Goal: Find specific page/section: Find specific page/section

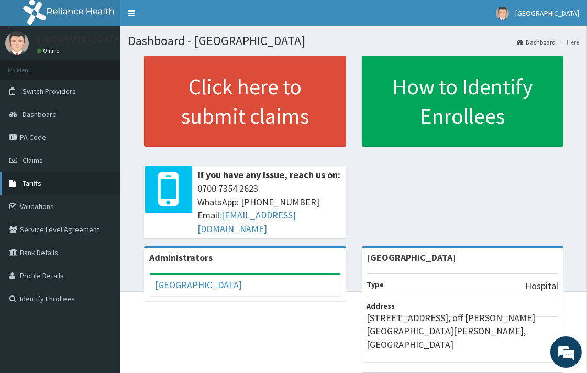
click at [45, 180] on link "Tariffs" at bounding box center [60, 183] width 121 height 23
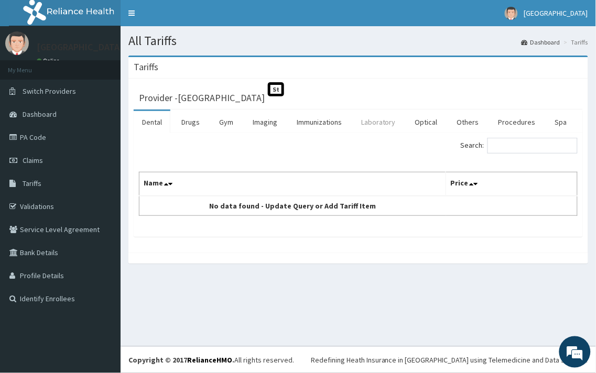
click at [386, 118] on link "Laboratory" at bounding box center [378, 122] width 51 height 22
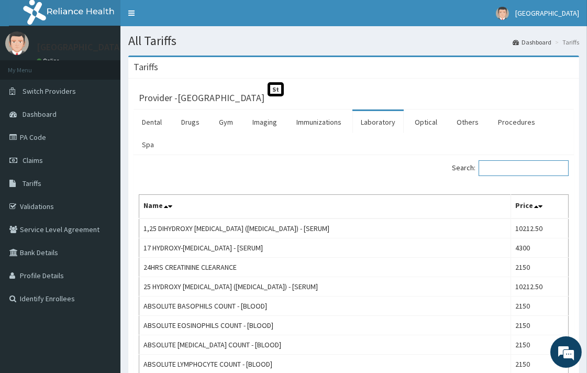
click at [541, 160] on input "Search:" at bounding box center [524, 168] width 90 height 16
click at [519, 160] on input "Search:" at bounding box center [524, 168] width 90 height 16
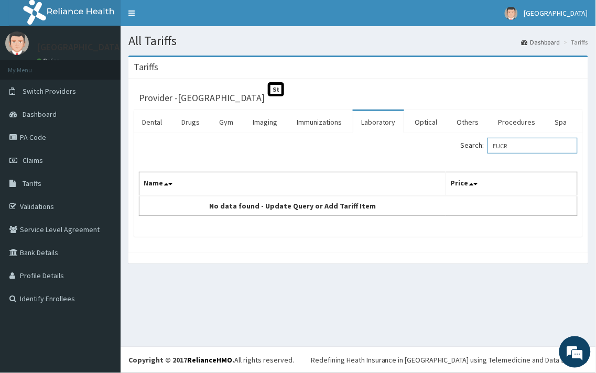
click at [524, 147] on input "EUCR" at bounding box center [532, 146] width 90 height 16
click at [521, 142] on input "KID" at bounding box center [532, 146] width 90 height 16
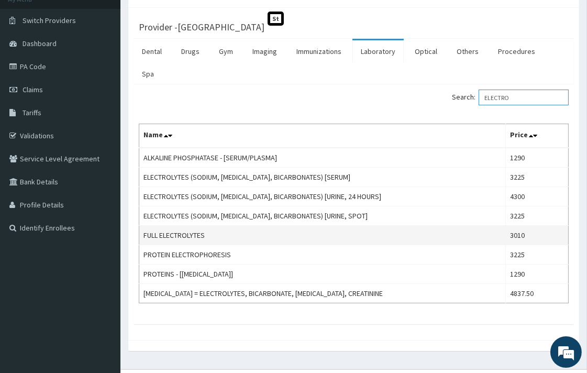
scroll to position [72, 0]
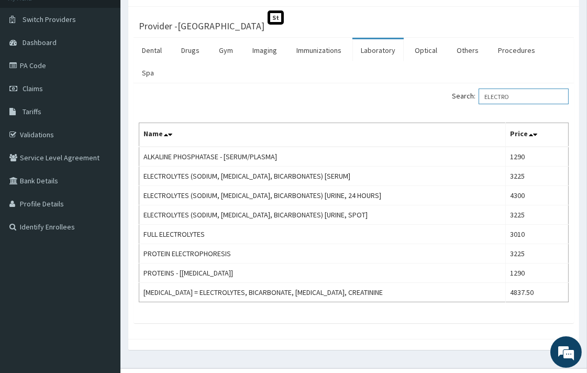
type input "ELECTRO"
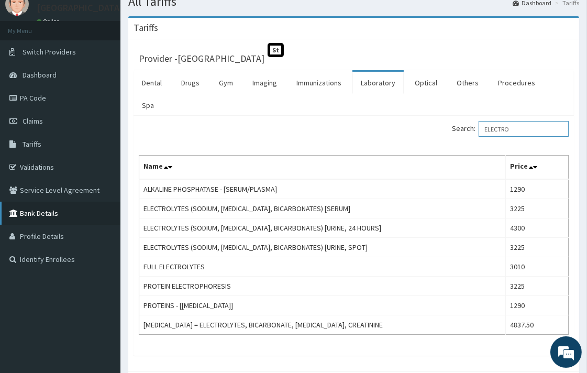
scroll to position [14, 0]
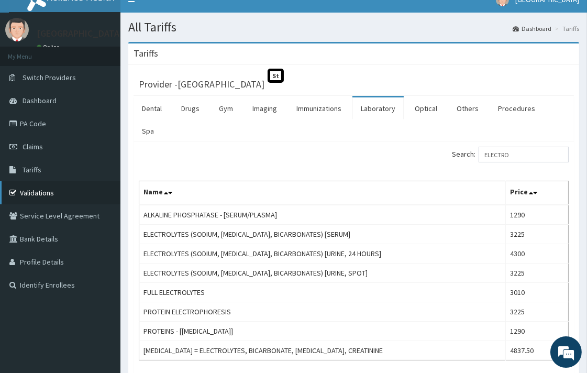
click at [51, 196] on link "Validations" at bounding box center [60, 192] width 121 height 23
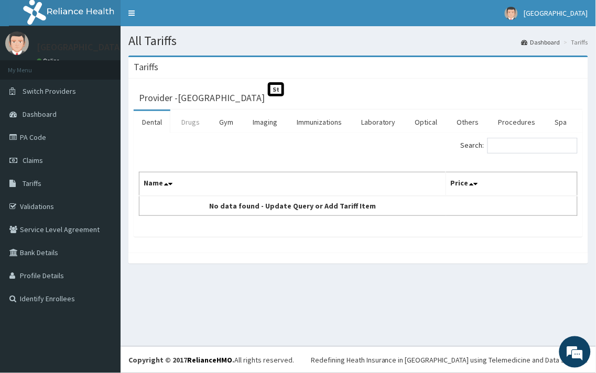
click at [185, 128] on link "Drugs" at bounding box center [190, 122] width 35 height 22
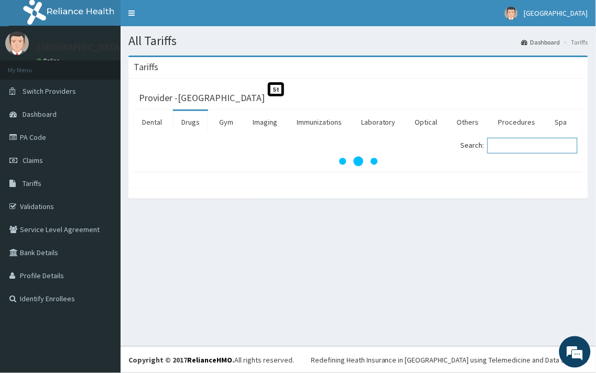
click at [506, 149] on input "Search:" at bounding box center [532, 146] width 90 height 16
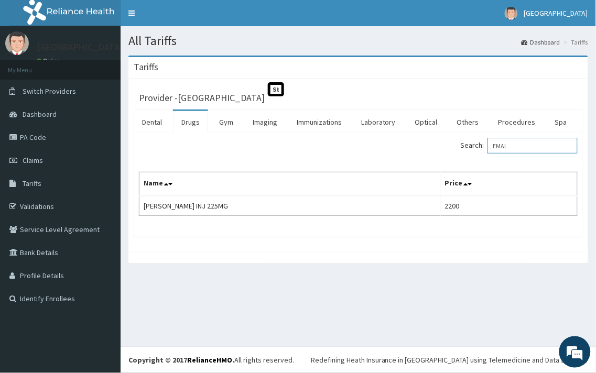
type input "EMAL"
